Goal: Obtain resource: Download file/media

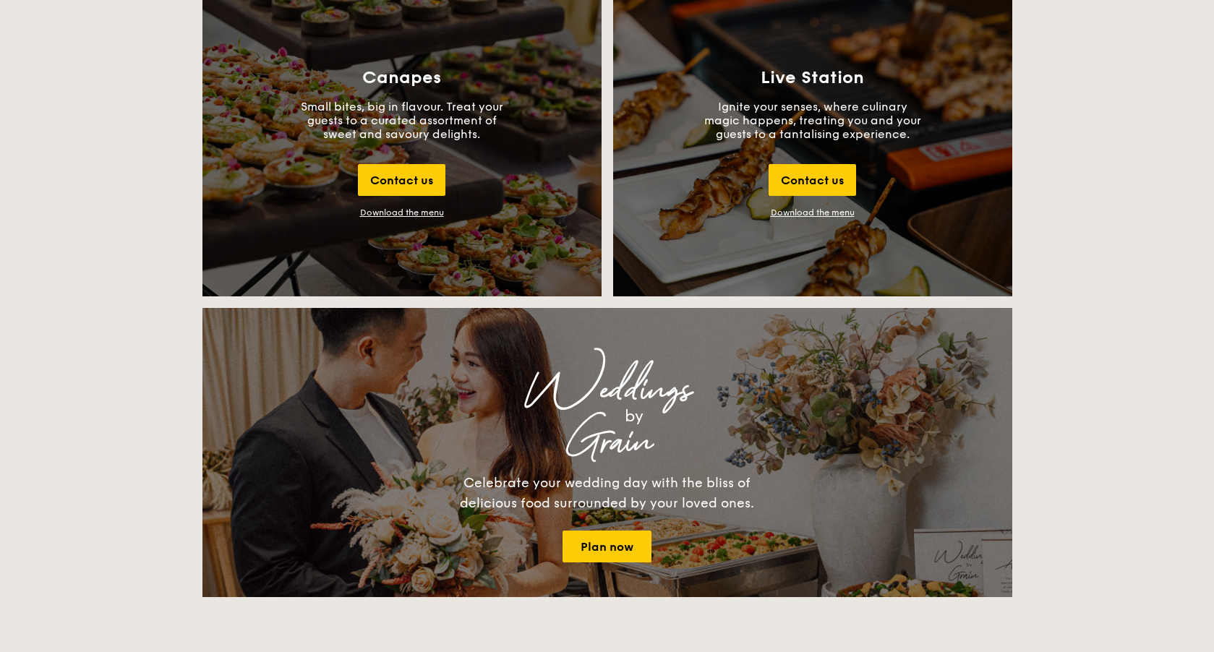
scroll to position [1657, 0]
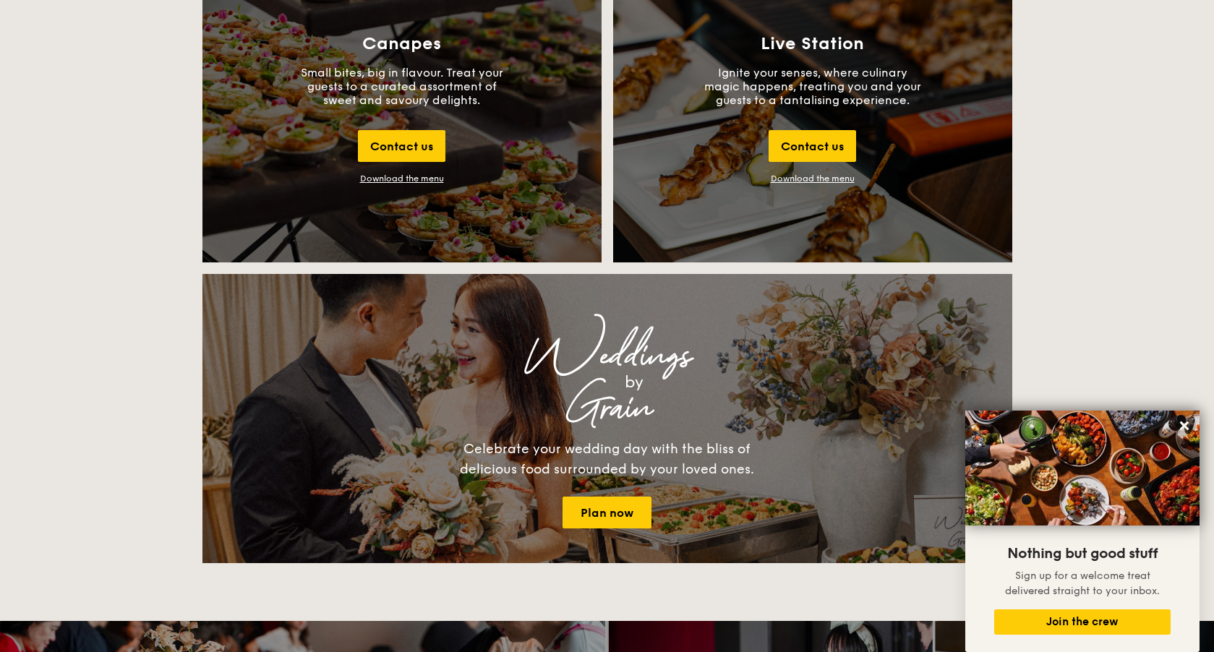
click at [374, 184] on div "Canapes Small bites, big in flavour. Treat your guests to a curated assortment …" at bounding box center [401, 108] width 399 height 307
click at [382, 179] on div "Download the menu" at bounding box center [402, 178] width 84 height 10
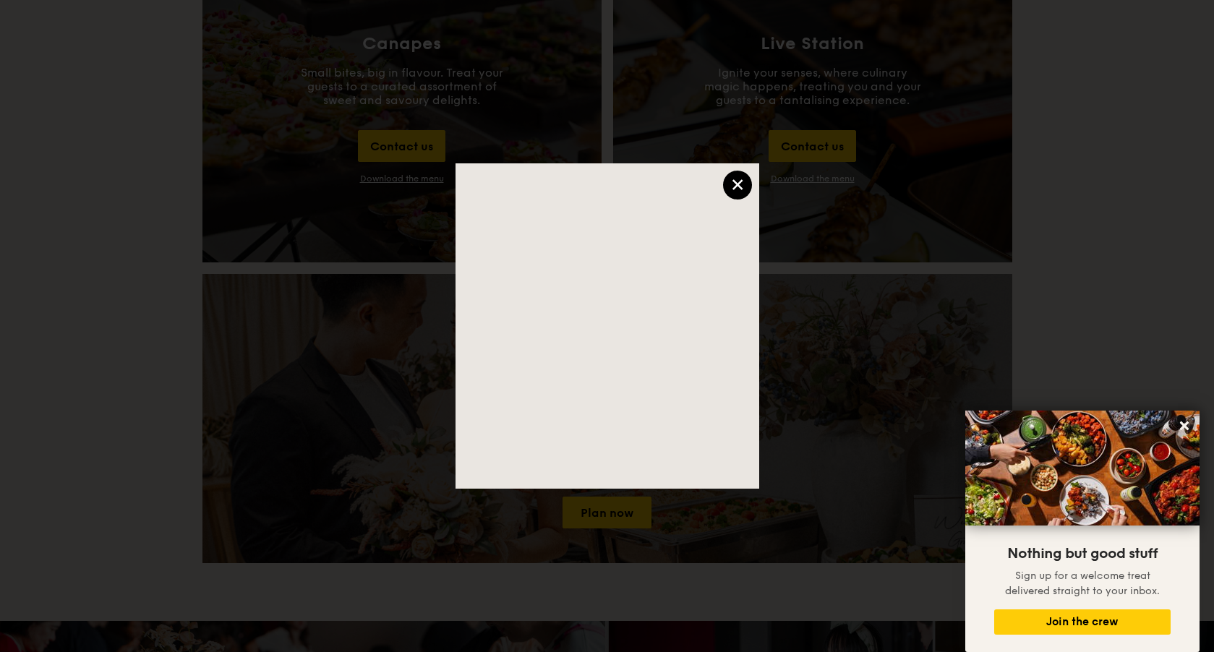
click at [739, 179] on div "×" at bounding box center [737, 185] width 29 height 29
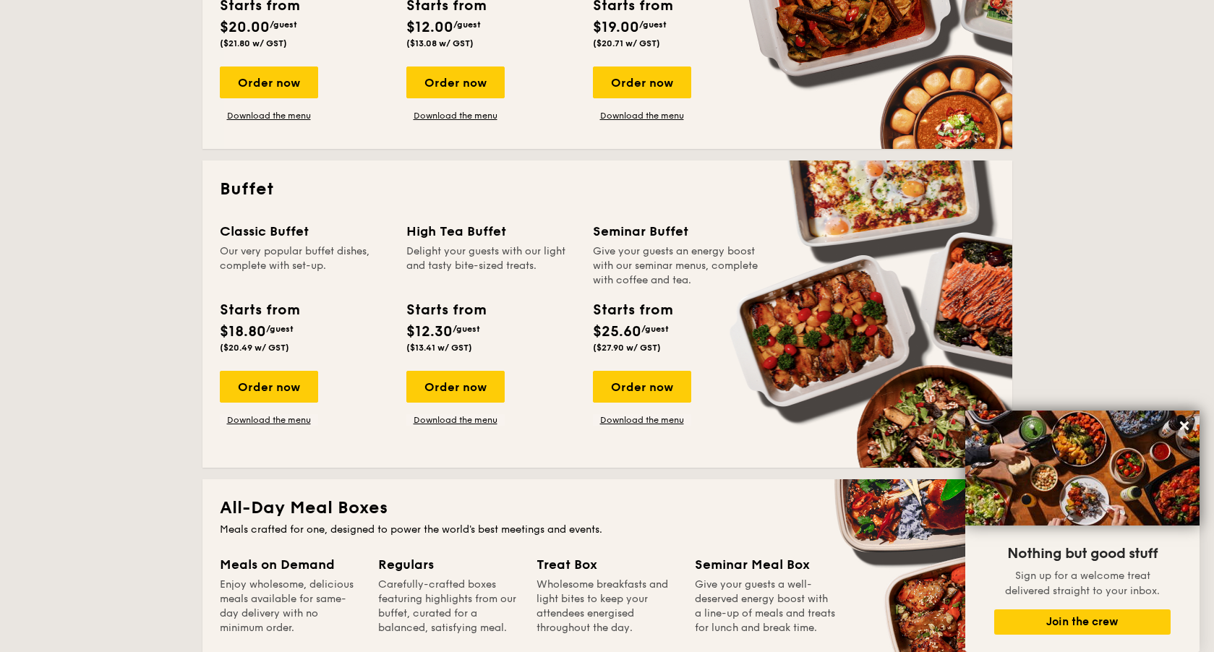
scroll to position [497, 0]
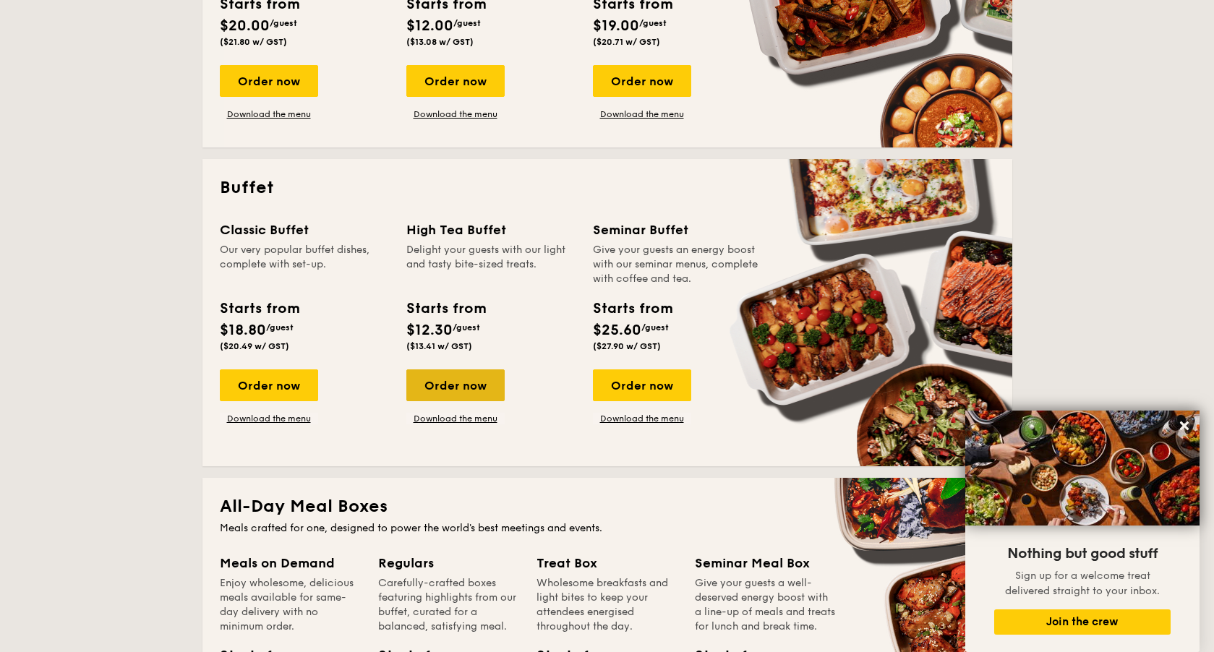
click at [449, 386] on div "Order now" at bounding box center [455, 385] width 98 height 32
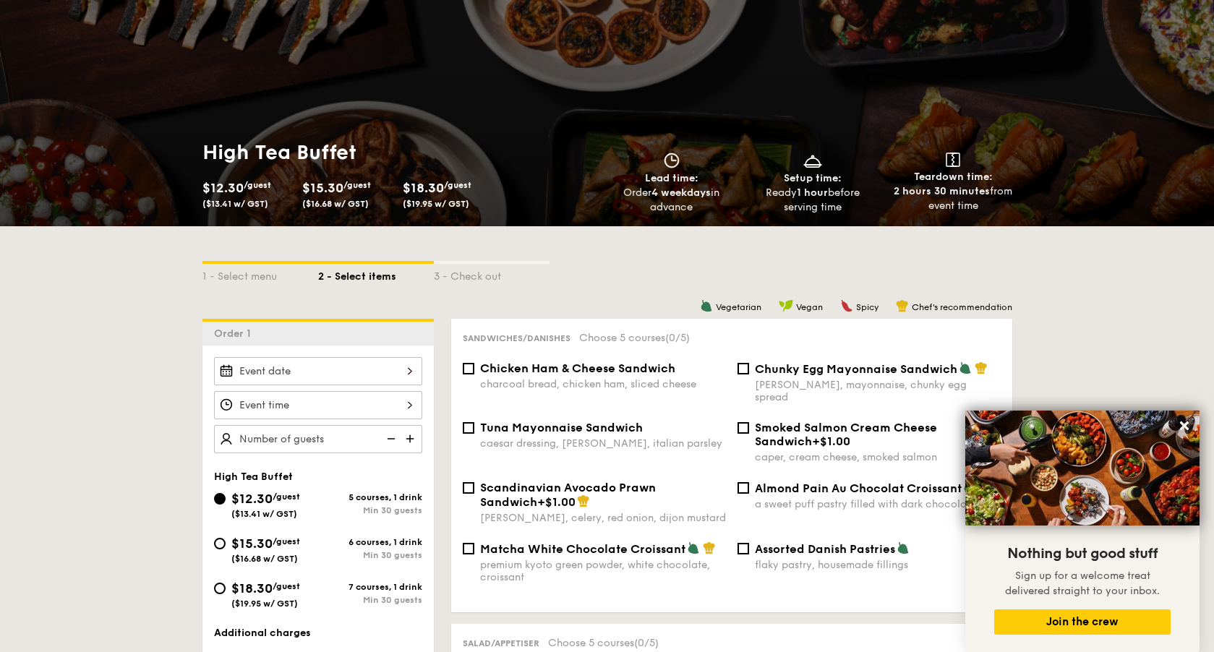
scroll to position [272, 0]
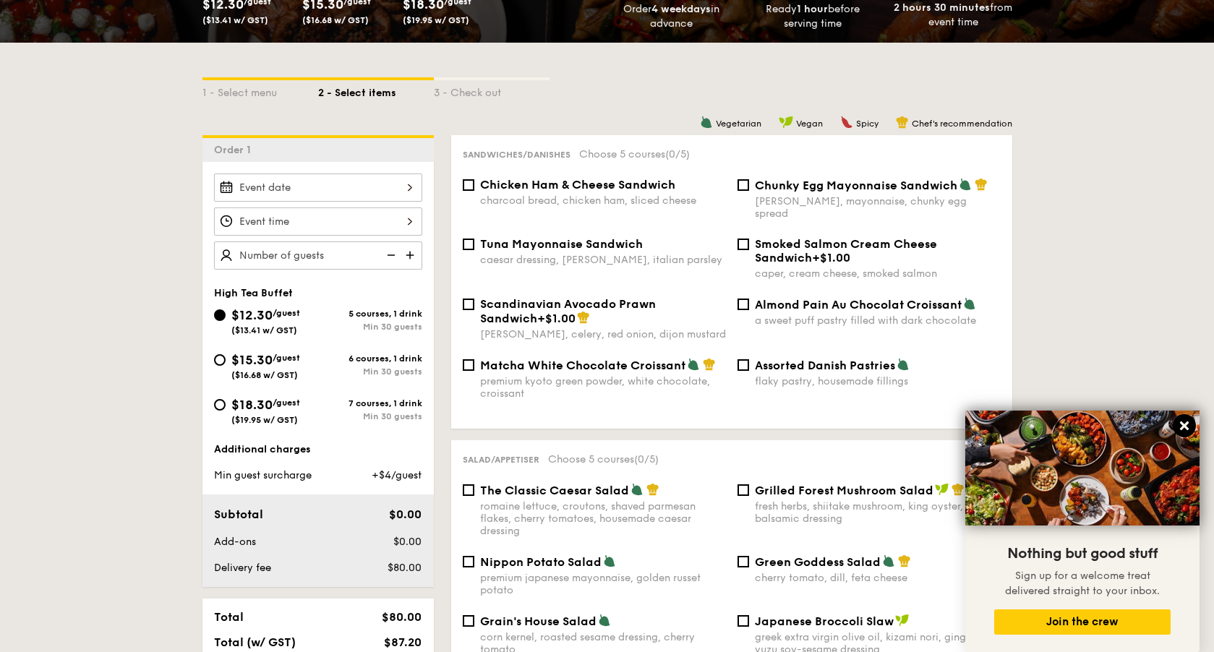
click at [1182, 431] on icon at bounding box center [1183, 425] width 13 height 13
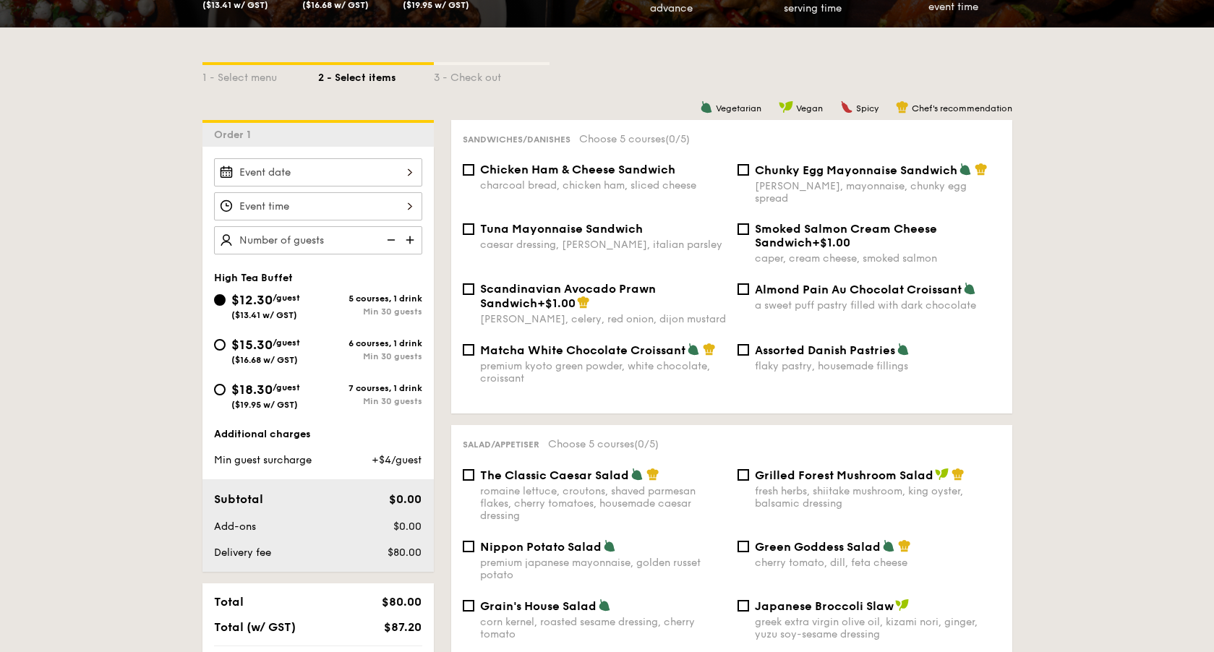
scroll to position [301, 0]
